Goal: Check status

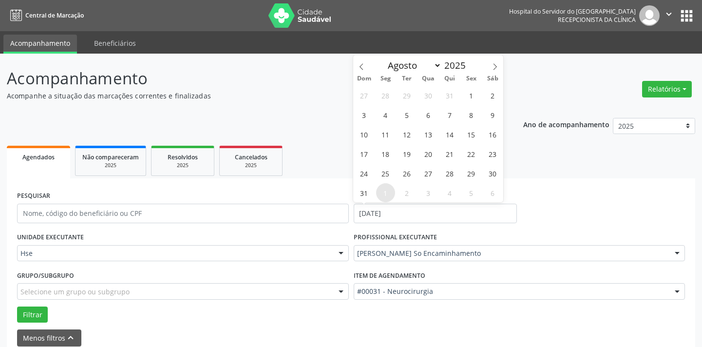
select select "7"
click at [406, 127] on span "12" at bounding box center [406, 134] width 19 height 19
type input "[DATE]"
click at [406, 127] on span "12" at bounding box center [406, 134] width 19 height 19
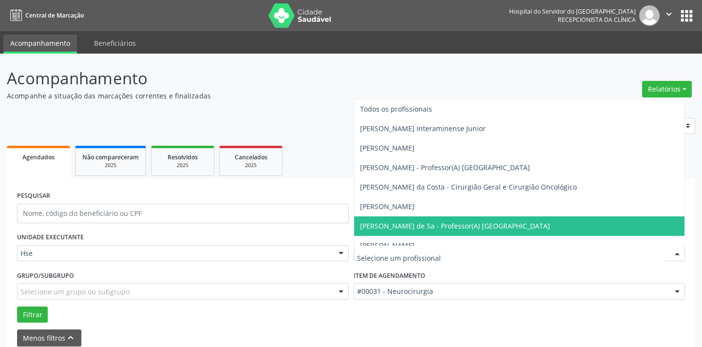
type input "d"
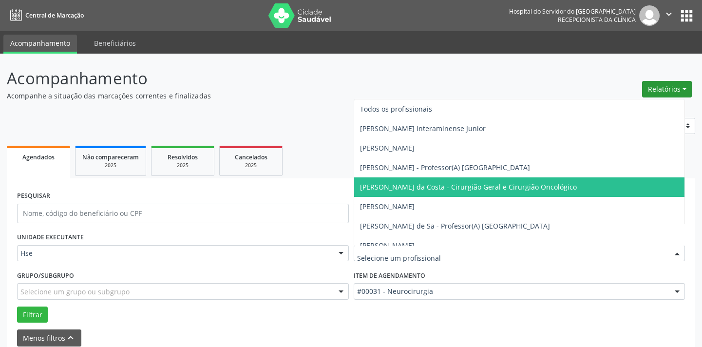
click at [654, 93] on button "Relatórios" at bounding box center [667, 89] width 50 height 17
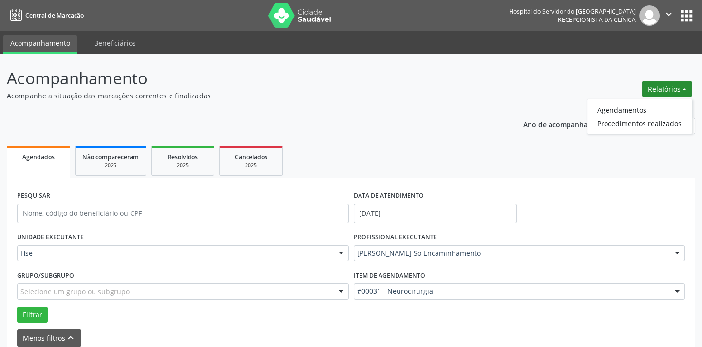
click at [638, 102] on ul "Agendamentos Procedimentos realizados" at bounding box center [639, 116] width 106 height 35
click at [635, 103] on link "Agendamentos" at bounding box center [639, 110] width 105 height 14
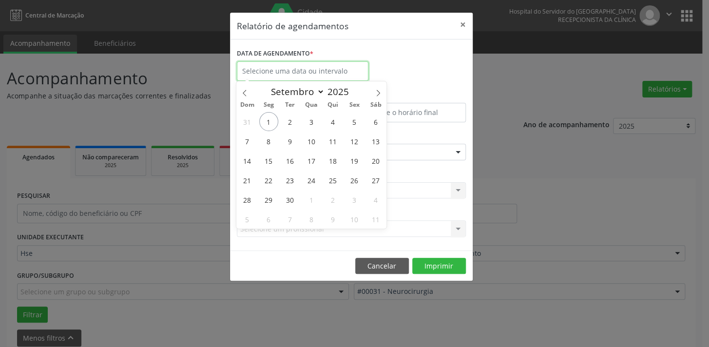
click at [273, 62] on input "text" at bounding box center [302, 70] width 131 height 19
click at [246, 95] on icon at bounding box center [244, 93] width 7 height 7
select select "7"
click at [287, 158] on span "12" at bounding box center [290, 160] width 19 height 19
type input "[DATE]"
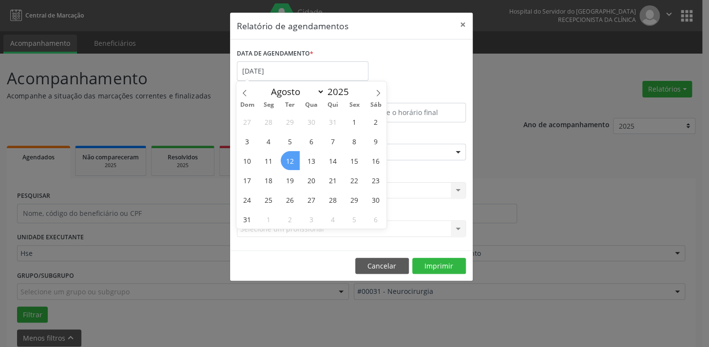
click at [287, 157] on span "12" at bounding box center [290, 160] width 19 height 19
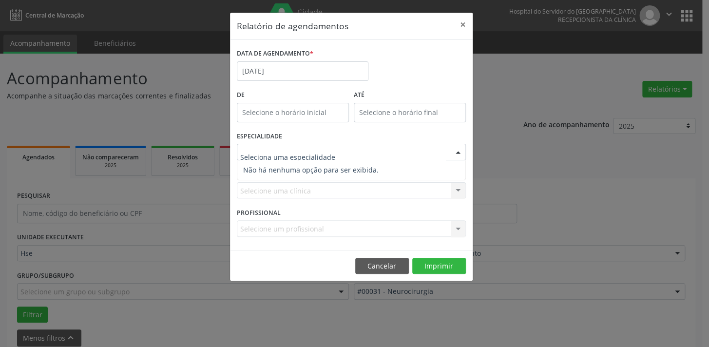
click at [294, 146] on div at bounding box center [351, 152] width 229 height 17
type input "d"
click at [278, 228] on div "Selecione um profissional Nenhum resultado encontrado para: " " Não há nenhuma …" at bounding box center [351, 228] width 229 height 17
click at [288, 187] on div "Selecione uma clínica Nenhum resultado encontrado para: " " Não há nenhuma opçã…" at bounding box center [351, 190] width 229 height 17
click at [443, 149] on div at bounding box center [351, 152] width 229 height 17
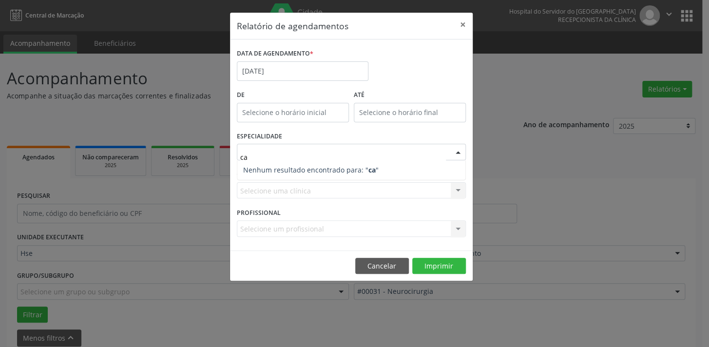
type input "c"
click at [434, 132] on div "ESPECIALIDADE Seleciona uma especialidade Nenhum resultado encontrado para: " "…" at bounding box center [351, 148] width 234 height 38
click at [464, 150] on div at bounding box center [457, 152] width 15 height 17
type input "cardio"
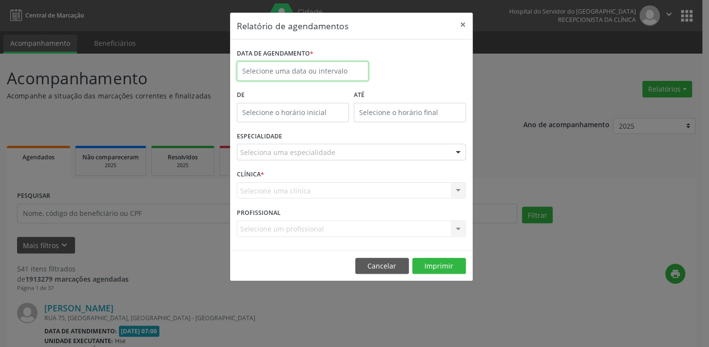
click at [308, 69] on input "text" at bounding box center [302, 70] width 131 height 19
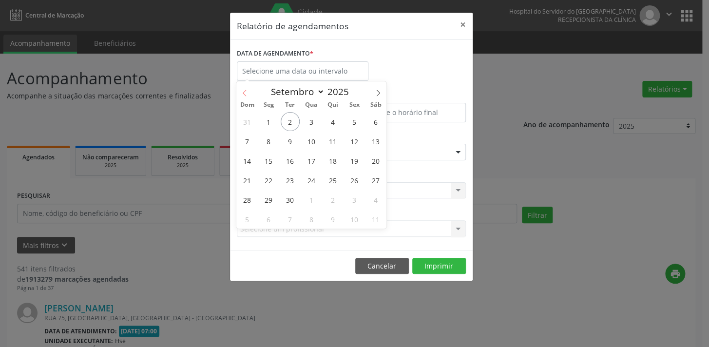
click at [247, 92] on span at bounding box center [244, 89] width 17 height 17
select select "7"
click at [290, 161] on span "12" at bounding box center [290, 160] width 19 height 19
type input "[DATE]"
click at [288, 159] on span "12" at bounding box center [290, 160] width 19 height 19
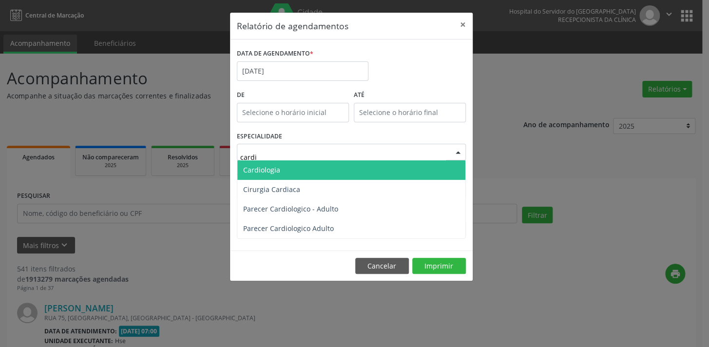
type input "cardio"
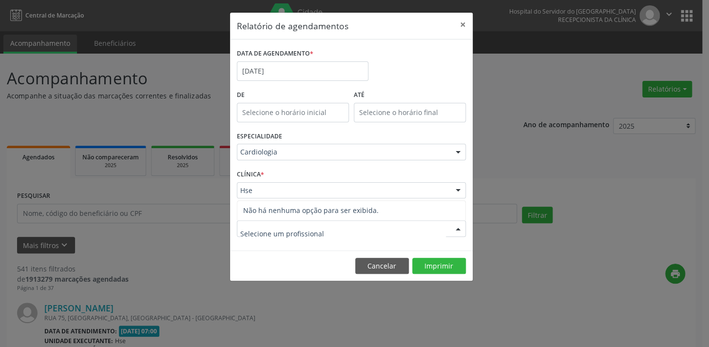
click at [425, 235] on div at bounding box center [351, 228] width 229 height 17
type input "d"
click at [421, 262] on button "Imprimir" at bounding box center [439, 266] width 54 height 17
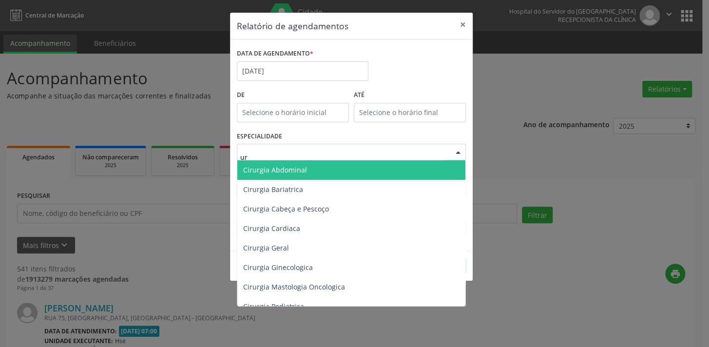
type input "uro"
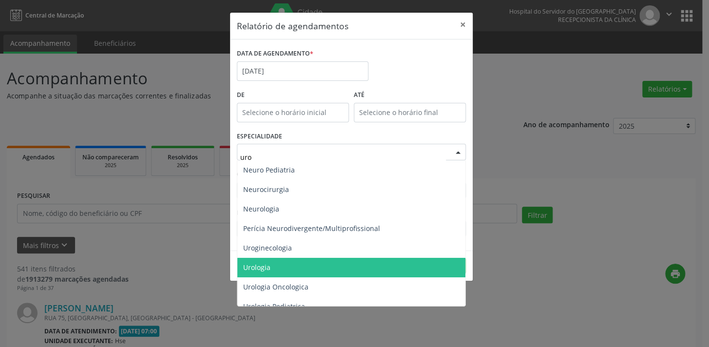
click at [300, 263] on span "Urologia" at bounding box center [351, 267] width 228 height 19
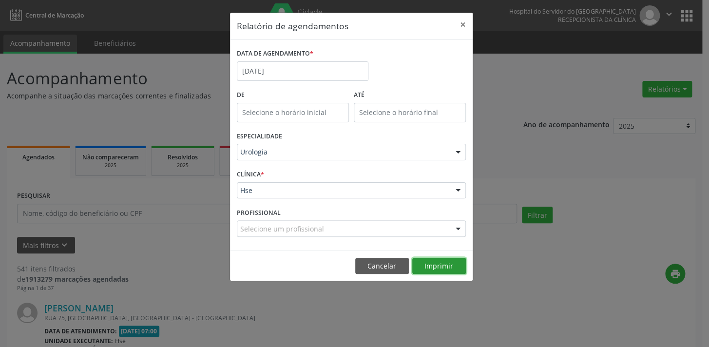
click at [429, 263] on button "Imprimir" at bounding box center [439, 266] width 54 height 17
click at [399, 269] on button "Cancelar" at bounding box center [382, 266] width 54 height 17
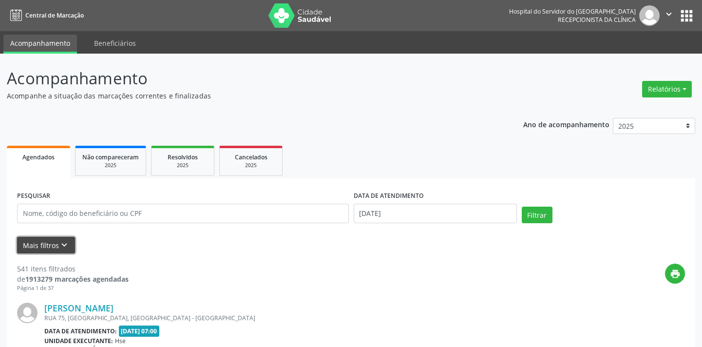
click at [56, 244] on button "Mais filtros keyboard_arrow_down" at bounding box center [46, 245] width 58 height 17
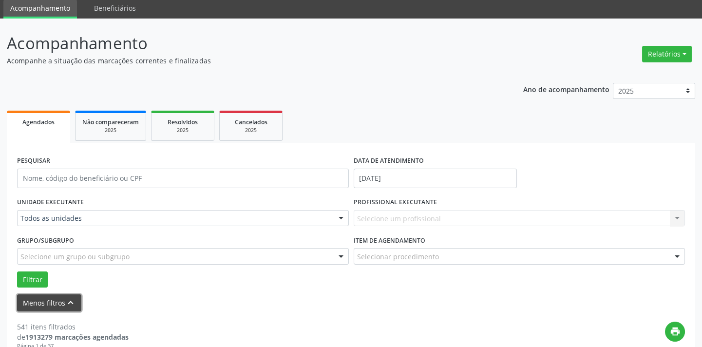
scroll to position [88, 0]
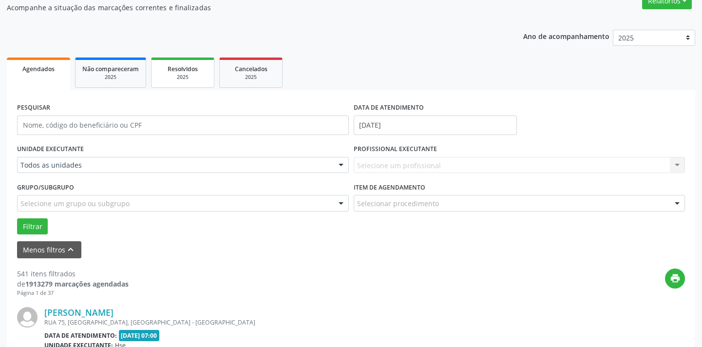
click at [192, 67] on span "Resolvidos" at bounding box center [183, 69] width 30 height 8
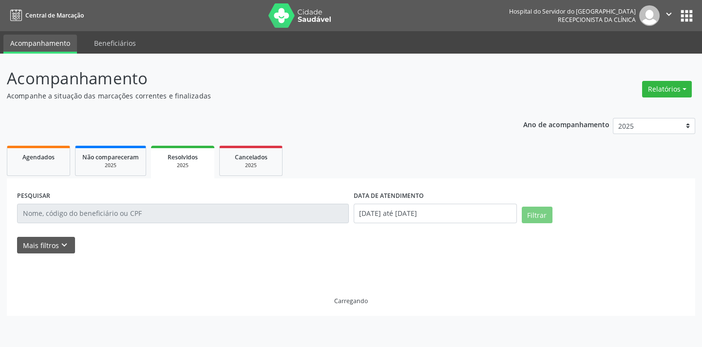
scroll to position [0, 0]
drag, startPoint x: 67, startPoint y: 246, endPoint x: 85, endPoint y: 240, distance: 19.1
click at [66, 246] on icon "keyboard_arrow_down" at bounding box center [64, 245] width 11 height 11
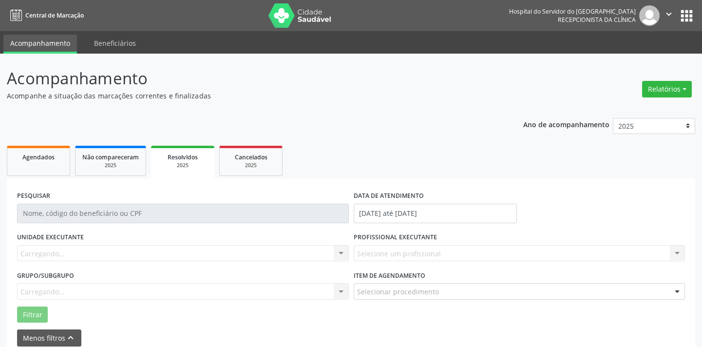
click at [420, 224] on div "DATA DE ATENDIMENTO [DATE] até [DATE]" at bounding box center [435, 208] width 168 height 41
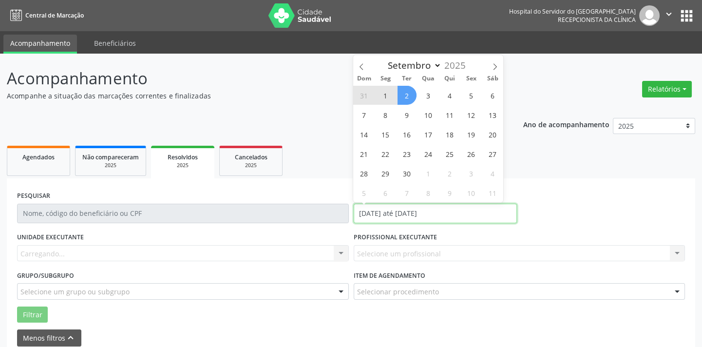
click at [420, 215] on input "[DATE] até [DATE]" at bounding box center [435, 213] width 163 height 19
click at [360, 61] on span at bounding box center [361, 63] width 17 height 17
select select "7"
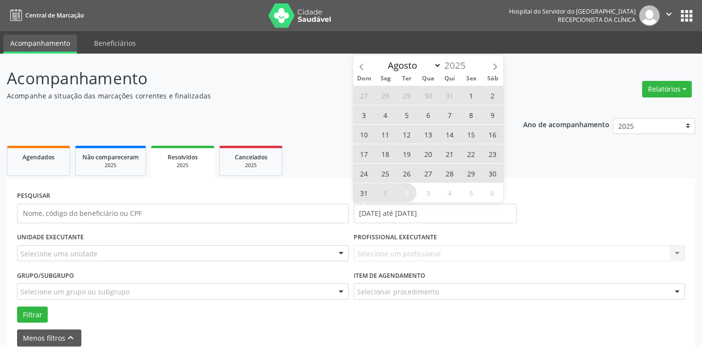
click at [405, 131] on span "12" at bounding box center [406, 134] width 19 height 19
type input "[DATE]"
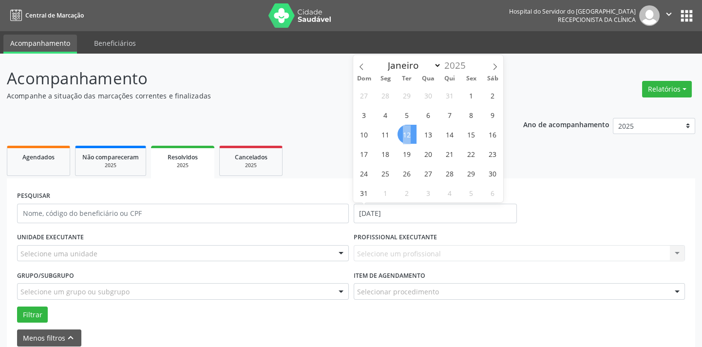
click at [405, 131] on span "12" at bounding box center [406, 134] width 19 height 19
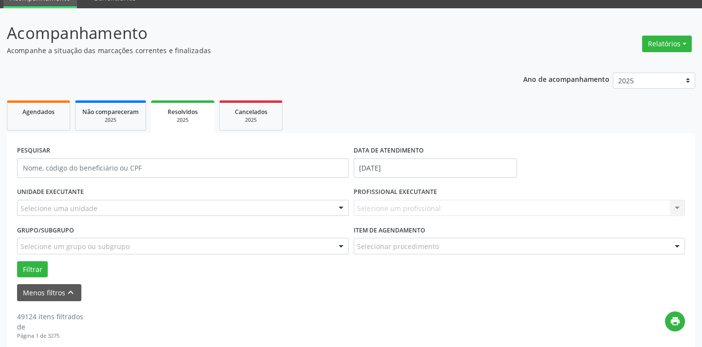
scroll to position [88, 0]
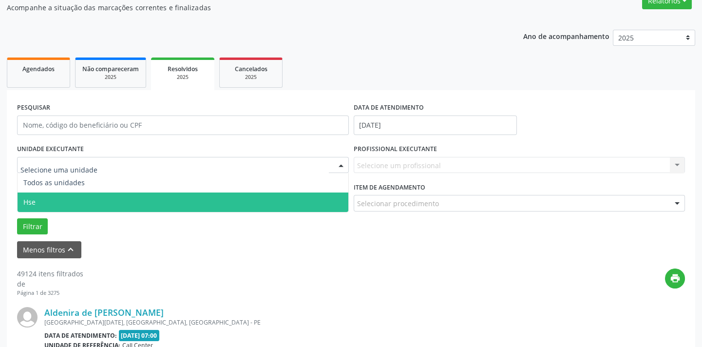
click at [95, 204] on span "Hse" at bounding box center [183, 201] width 331 height 19
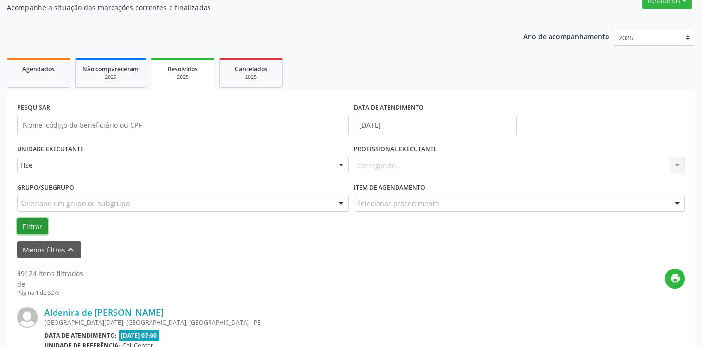
click at [38, 222] on button "Filtrar" at bounding box center [32, 226] width 31 height 17
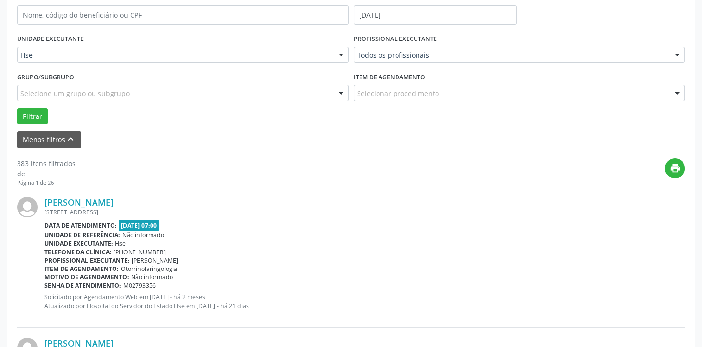
scroll to position [221, 0]
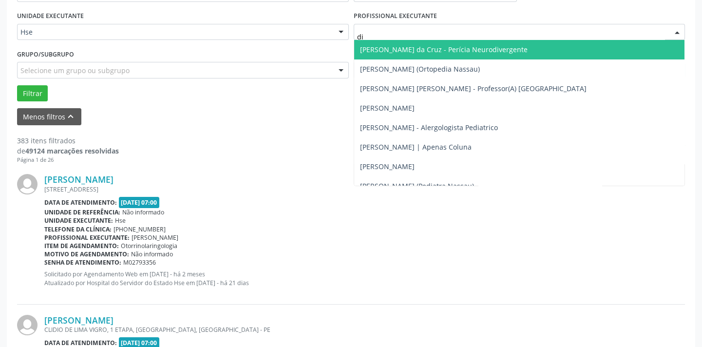
type input "dim"
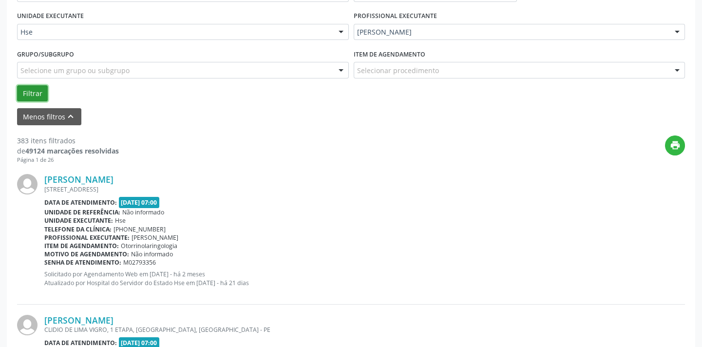
click at [39, 91] on button "Filtrar" at bounding box center [32, 93] width 31 height 17
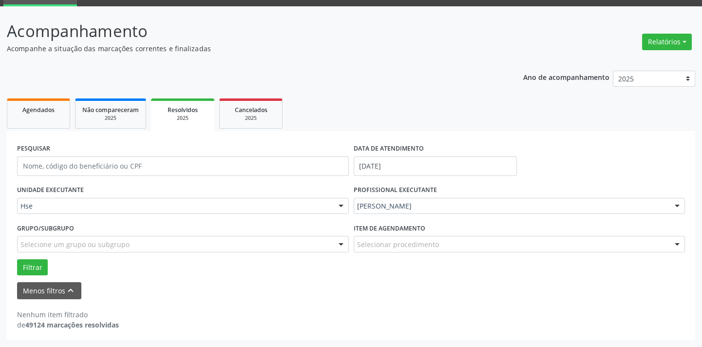
scroll to position [46, 0]
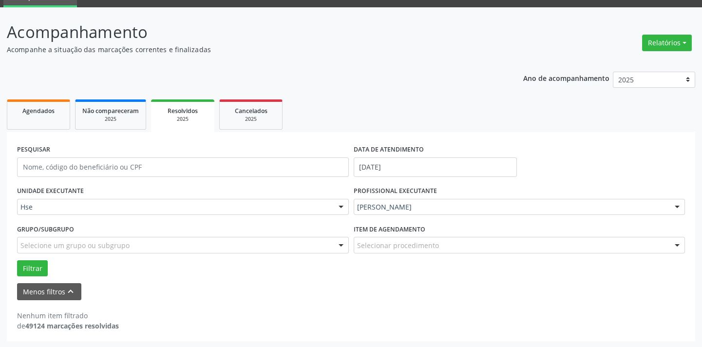
click at [346, 310] on div "Nenhum item filtrado de 49124 marcações resolvidas" at bounding box center [351, 320] width 668 height 20
